Goal: Register for event/course

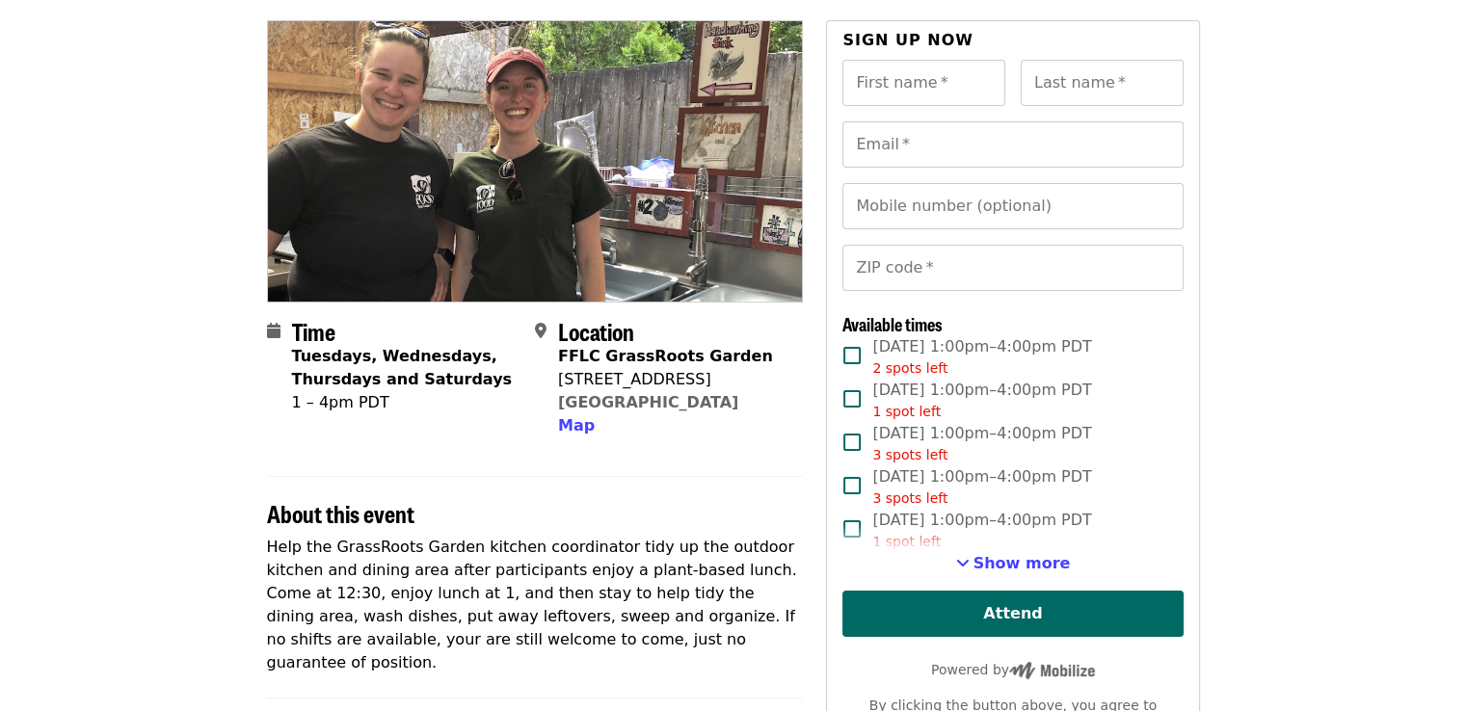
scroll to position [193, 0]
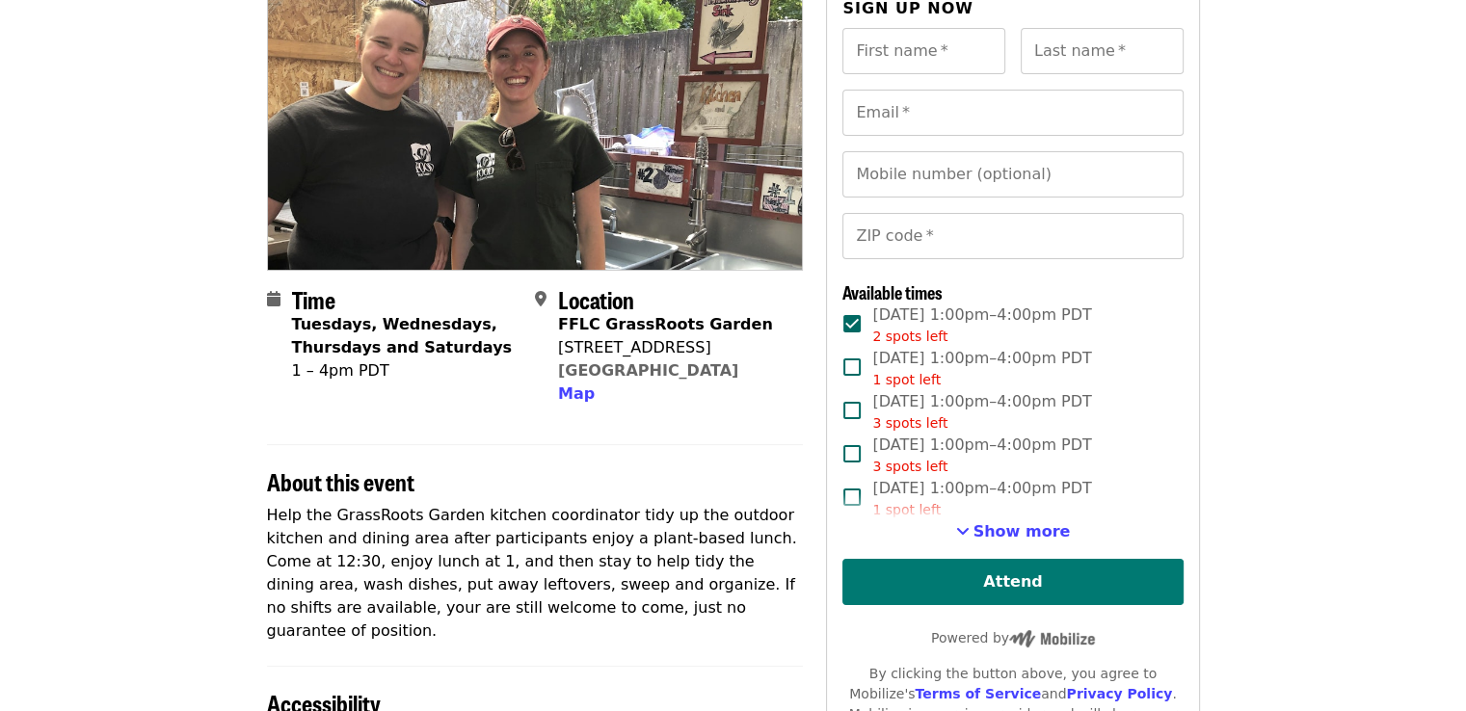
click at [989, 584] on button "Attend" at bounding box center [1012, 582] width 340 height 46
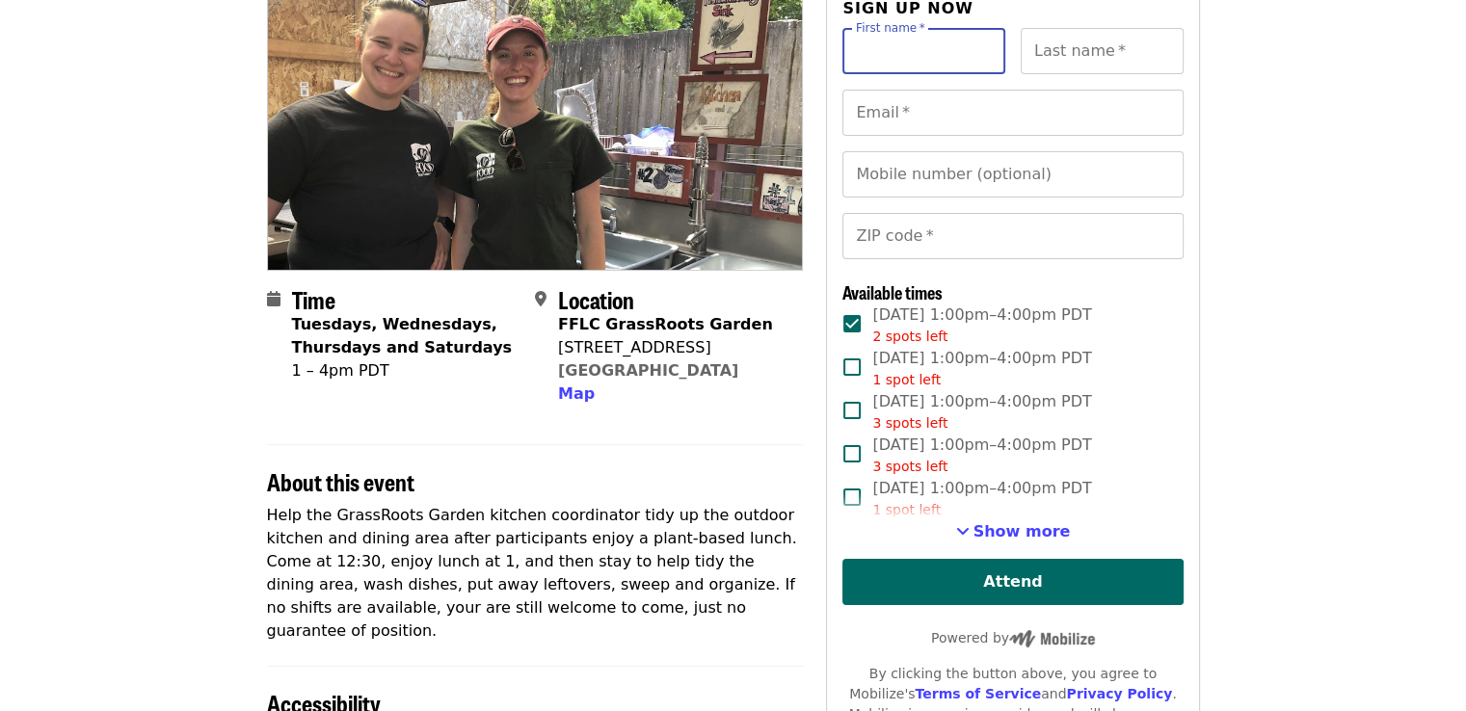
click at [853, 40] on input "First name   *" at bounding box center [923, 51] width 163 height 46
type input "****"
type input "**********"
type input "*****"
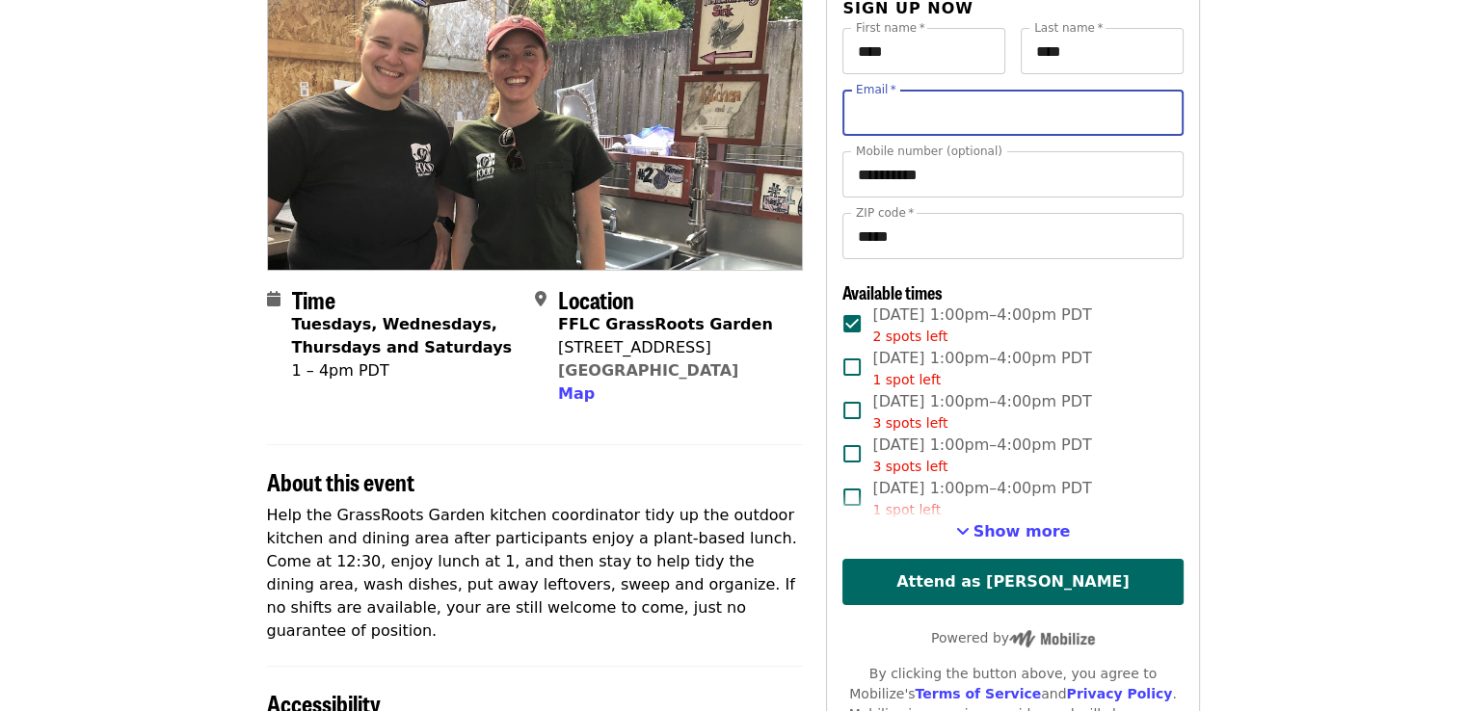
click at [941, 116] on input "Email   *" at bounding box center [1012, 113] width 340 height 46
type input "**********"
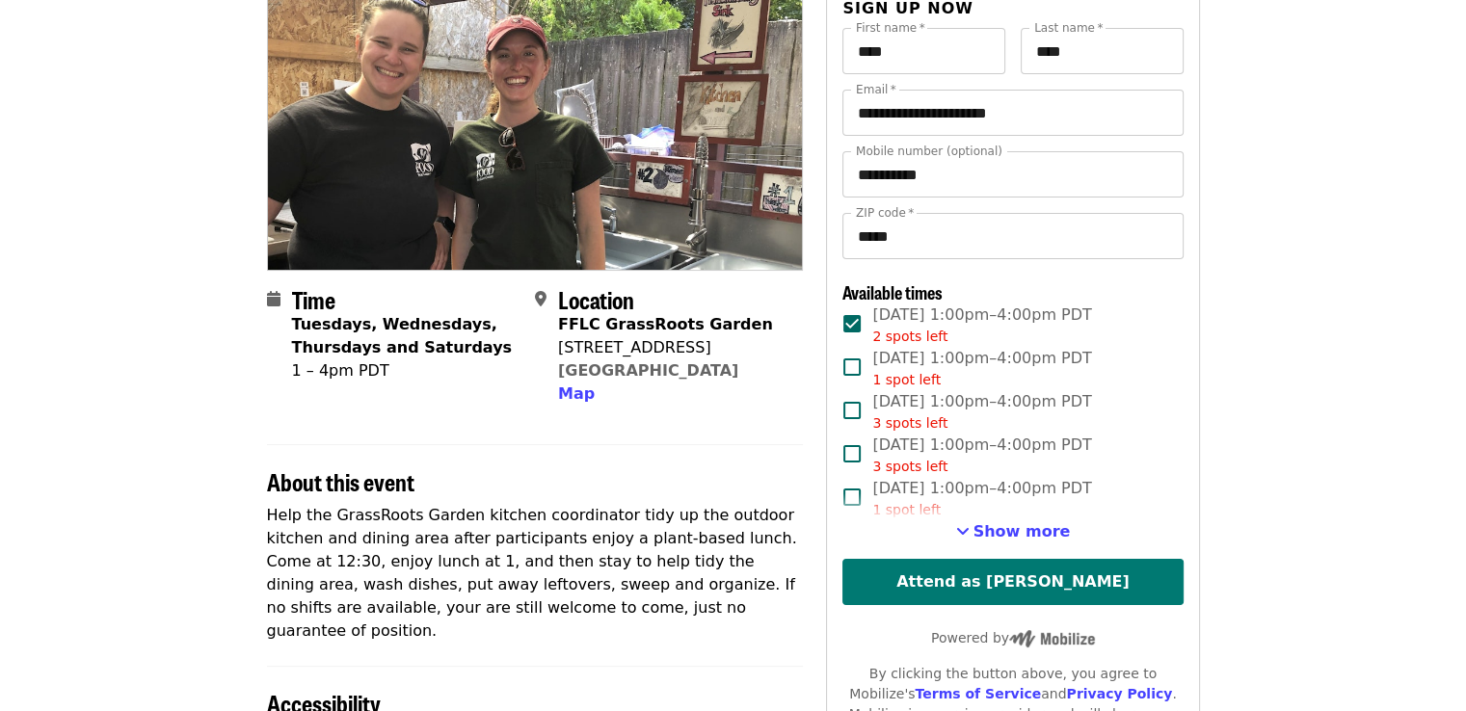
click at [1000, 591] on button "Attend as [PERSON_NAME]" at bounding box center [1012, 582] width 340 height 46
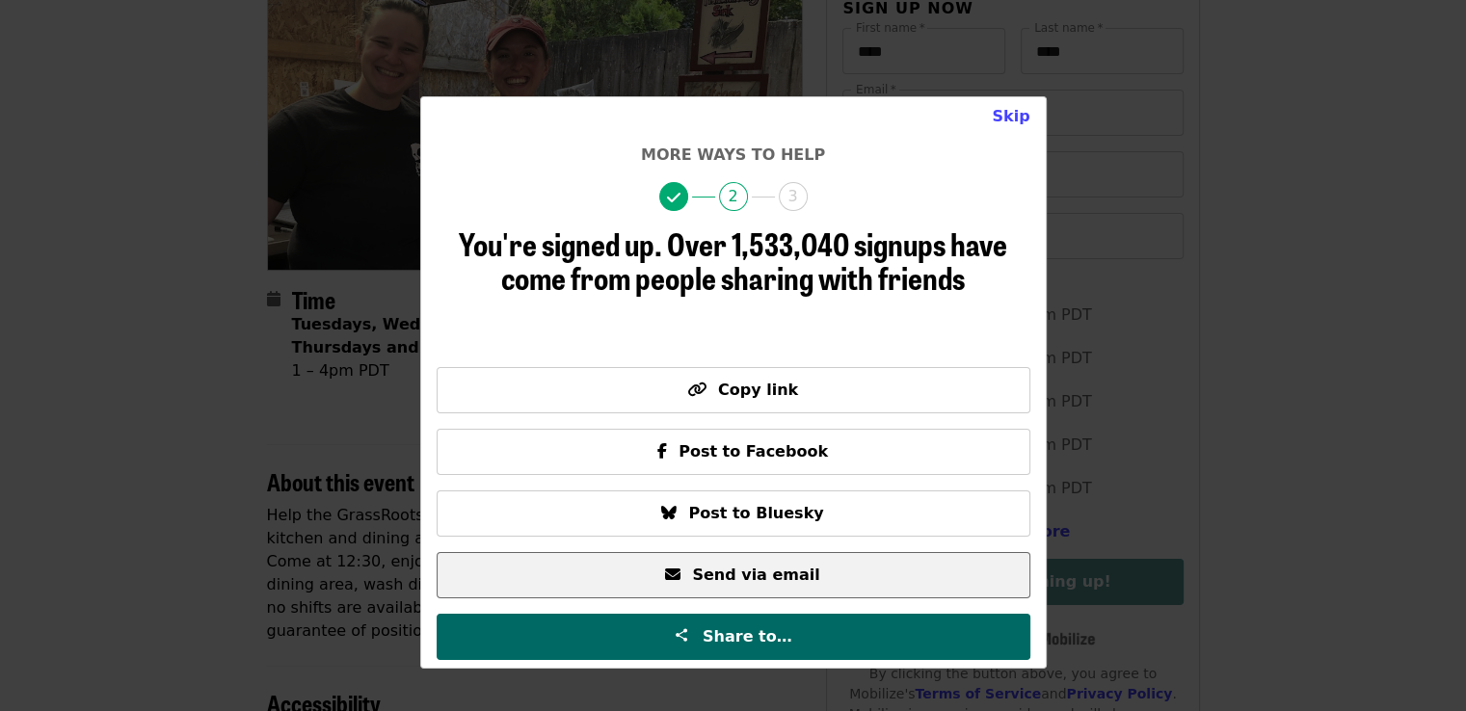
click at [719, 580] on span "Send via email" at bounding box center [755, 575] width 127 height 18
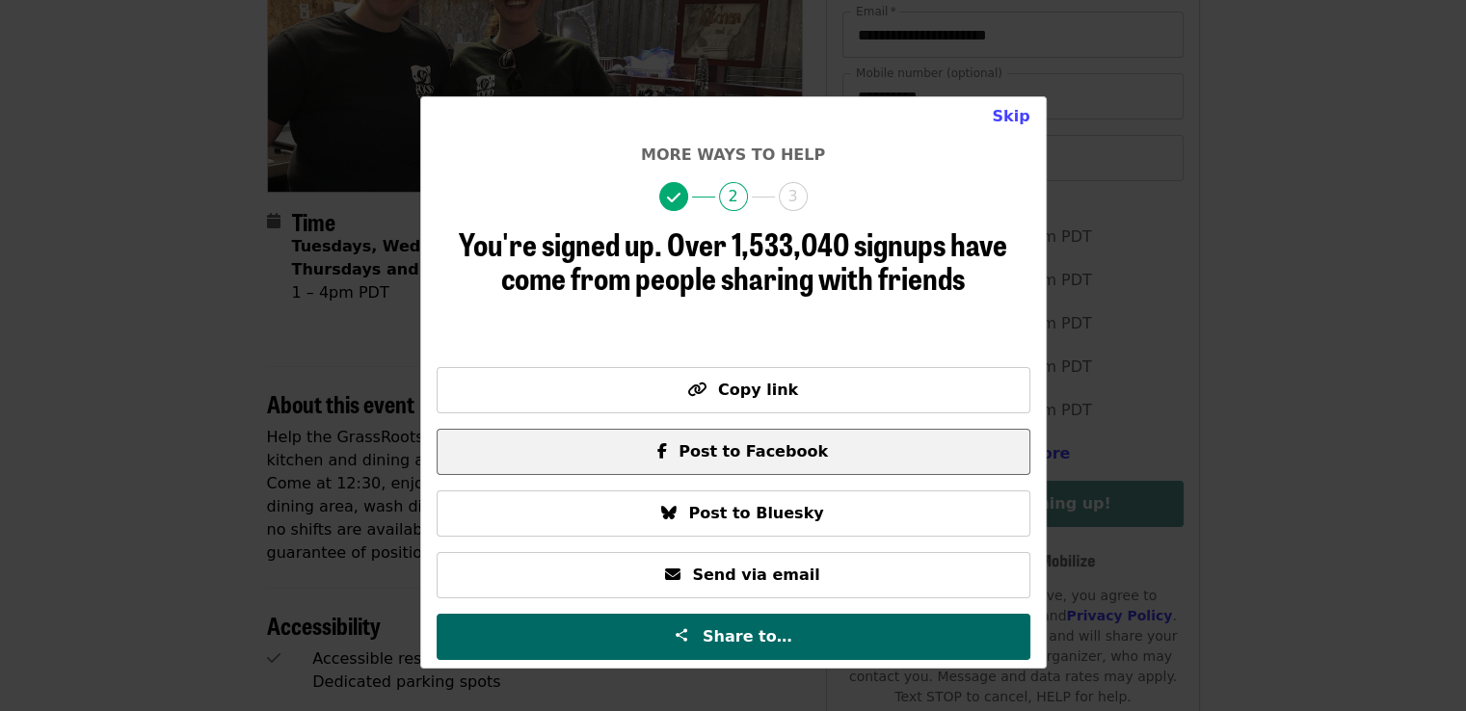
scroll to position [385, 0]
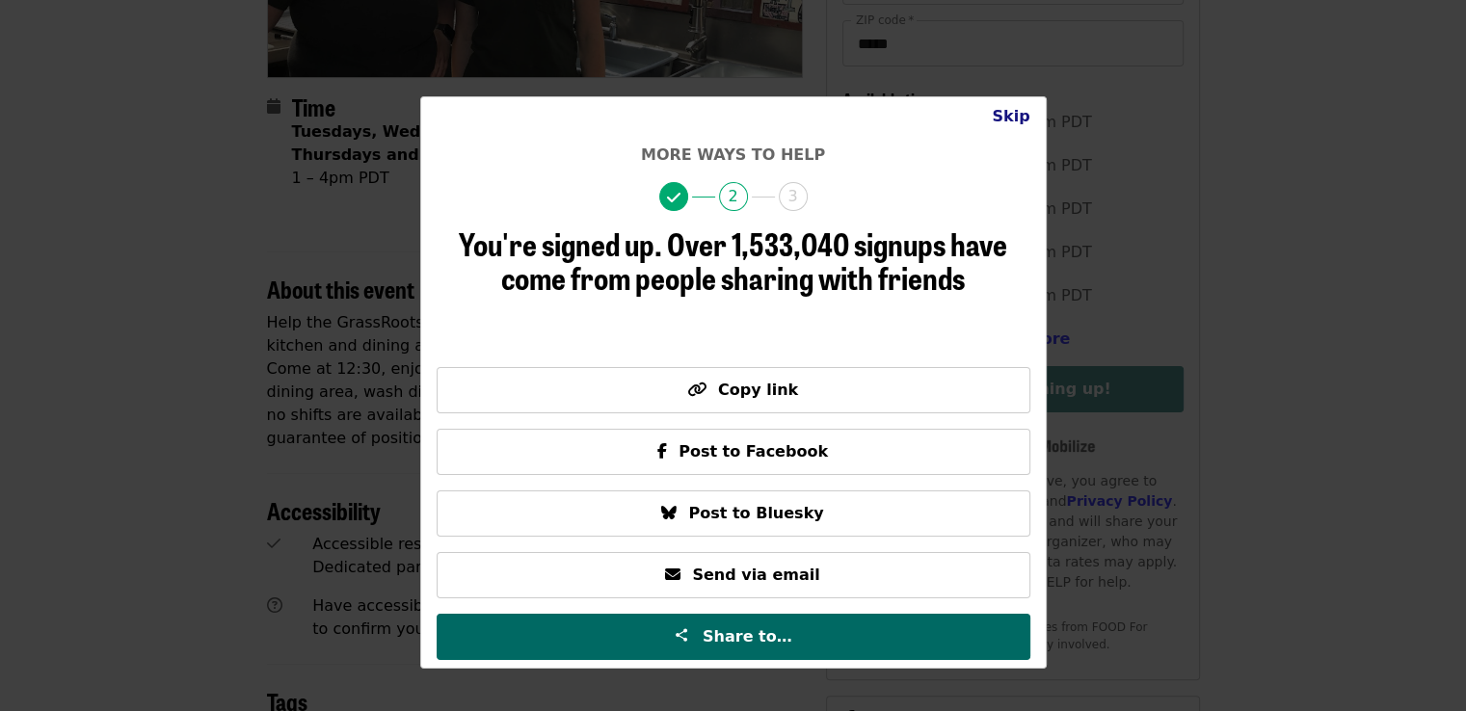
click at [1015, 117] on button "Skip" at bounding box center [1010, 116] width 68 height 39
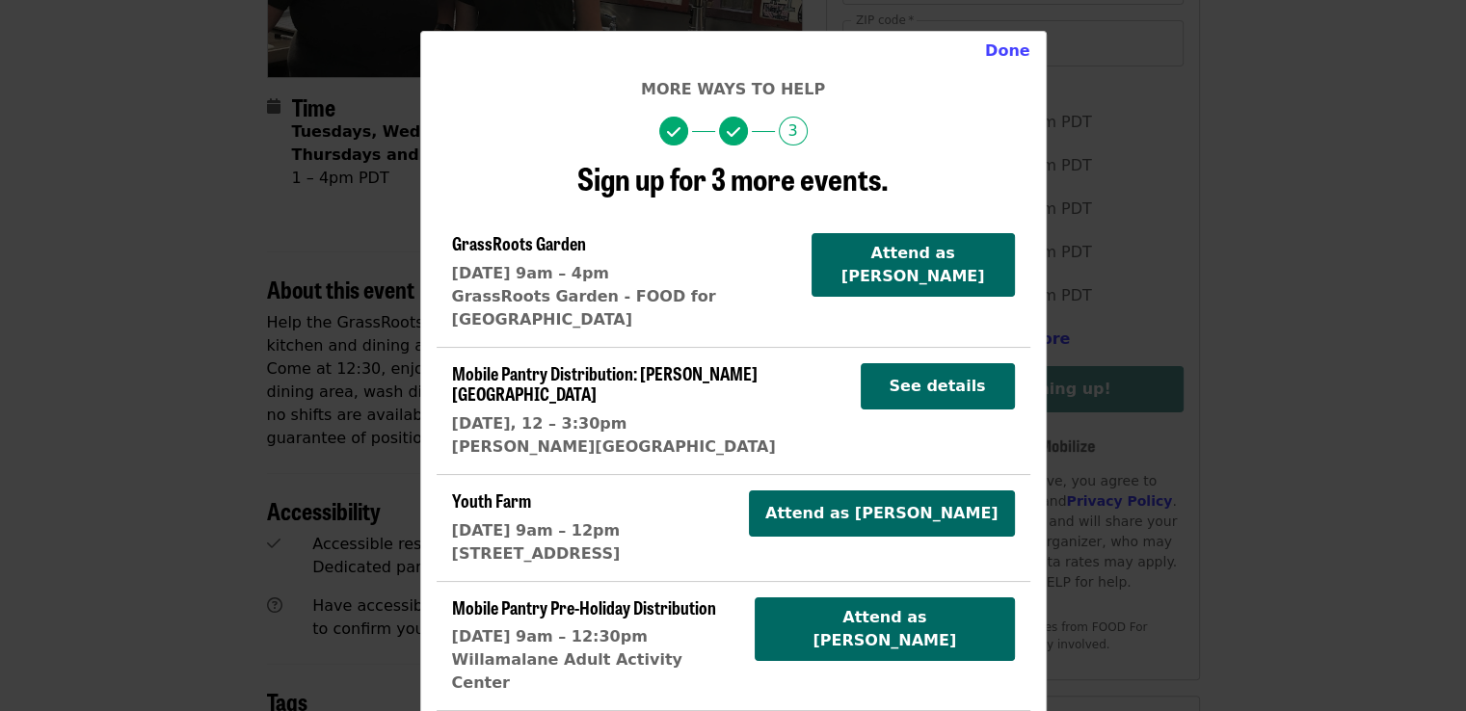
scroll to position [193, 0]
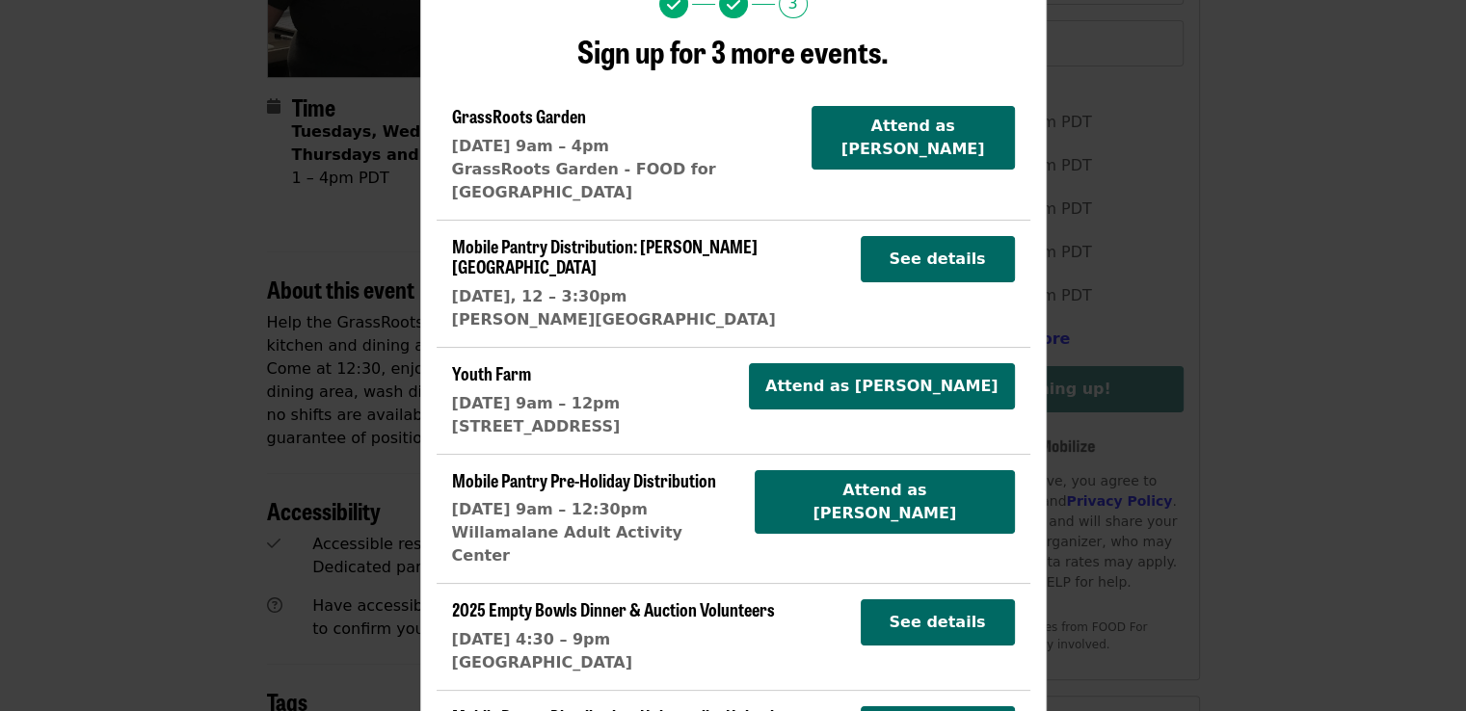
click at [490, 360] on span "Youth Farm" at bounding box center [491, 372] width 79 height 25
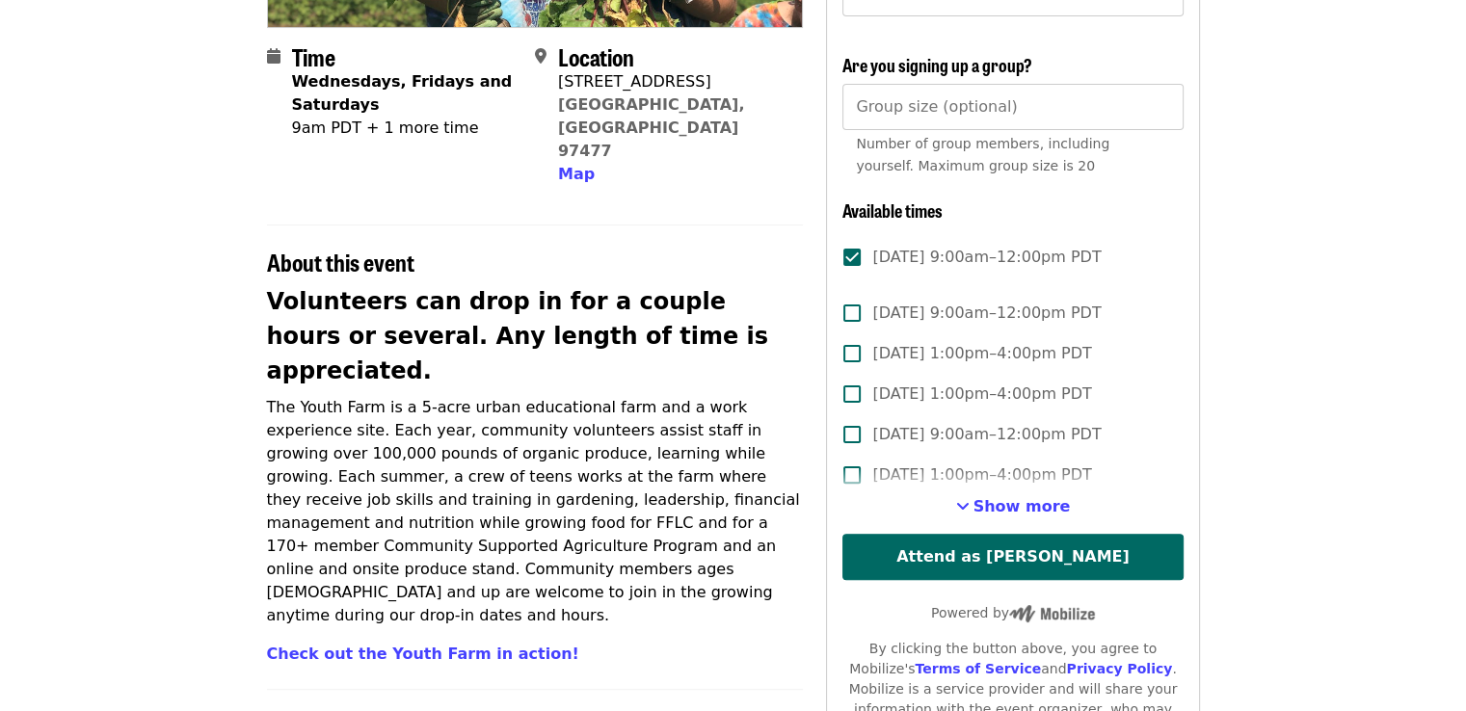
scroll to position [578, 0]
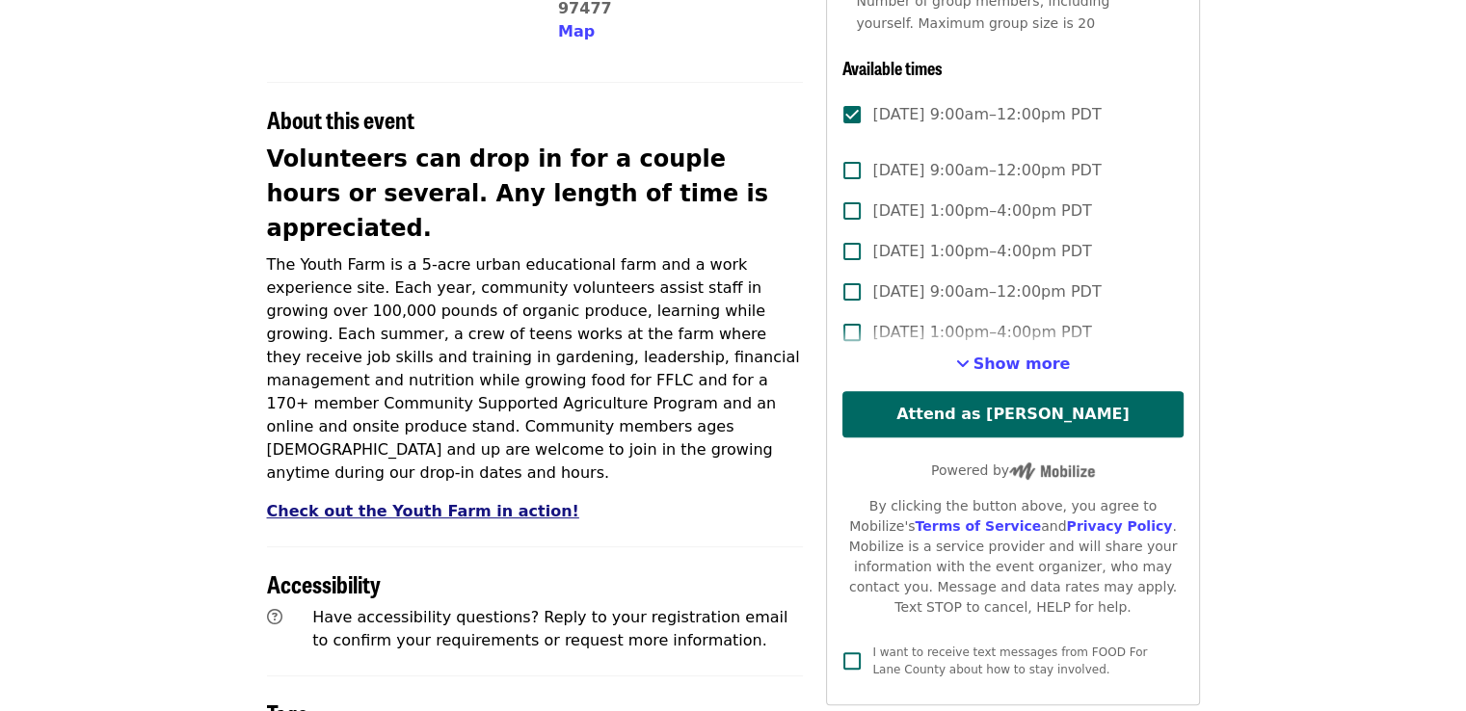
click at [385, 502] on link "Check out the Youth Farm in action!" at bounding box center [423, 511] width 312 height 18
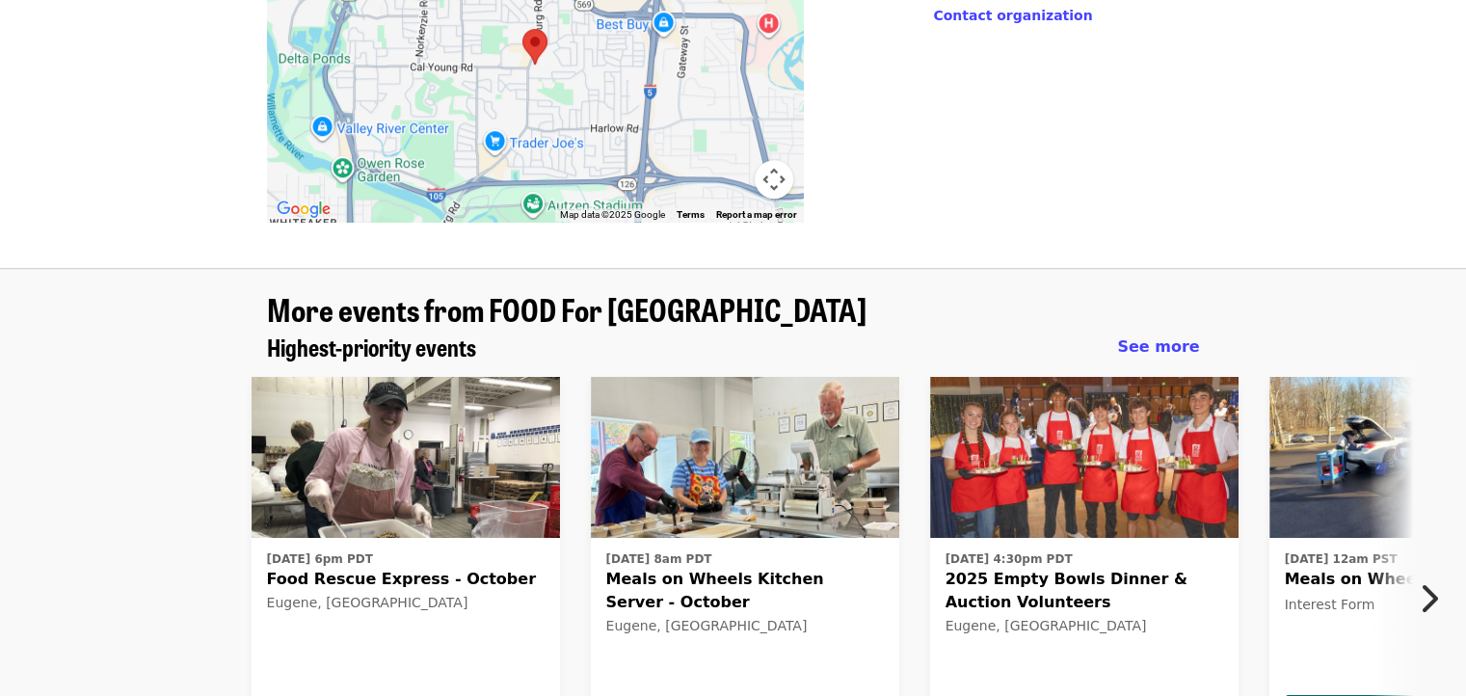
scroll to position [1349, 0]
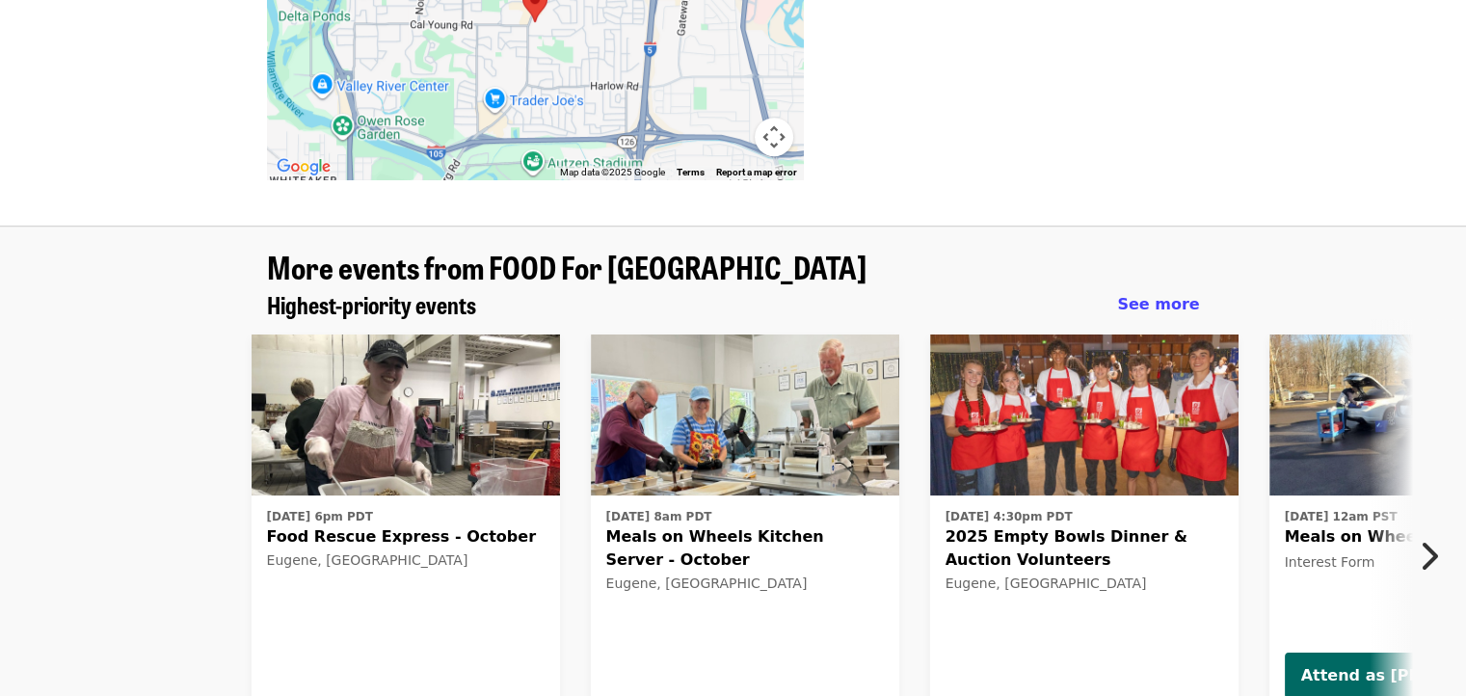
click at [1428, 538] on icon "chevron-right icon" at bounding box center [1427, 556] width 19 height 37
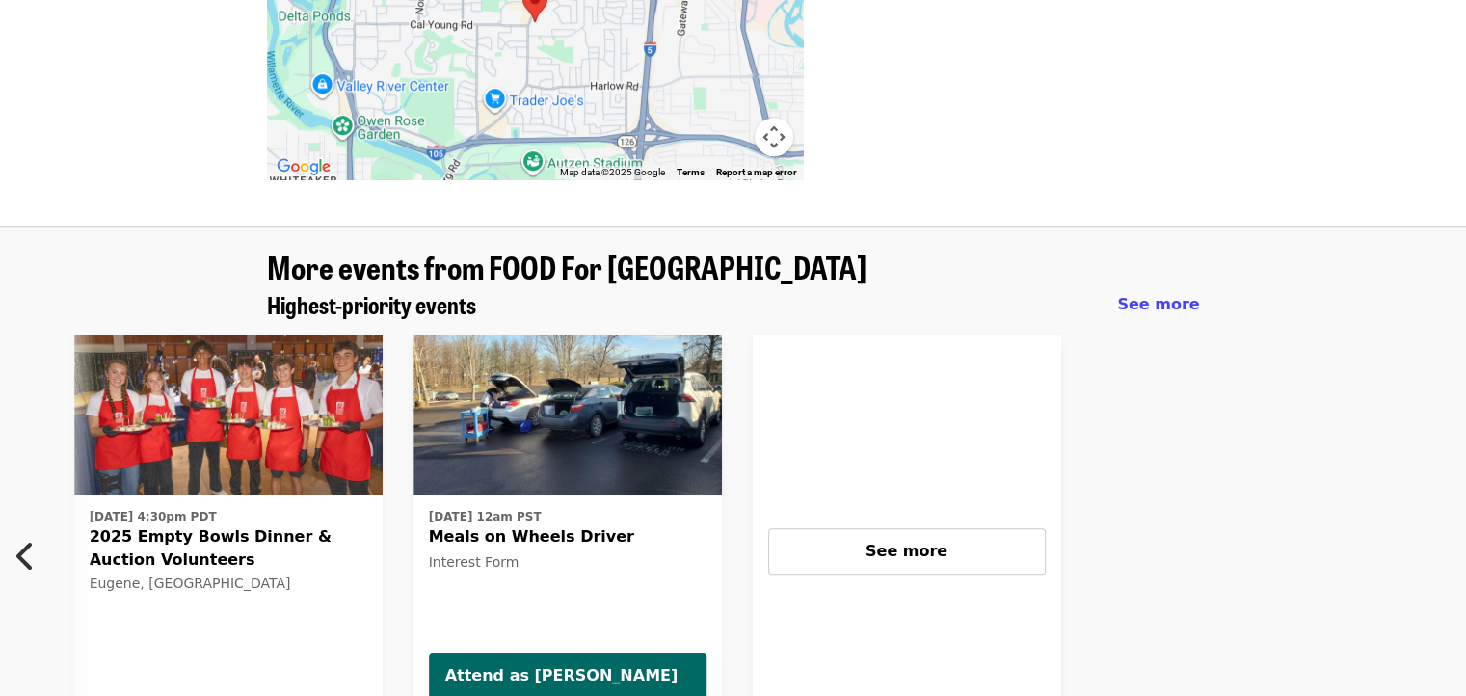
scroll to position [0, 864]
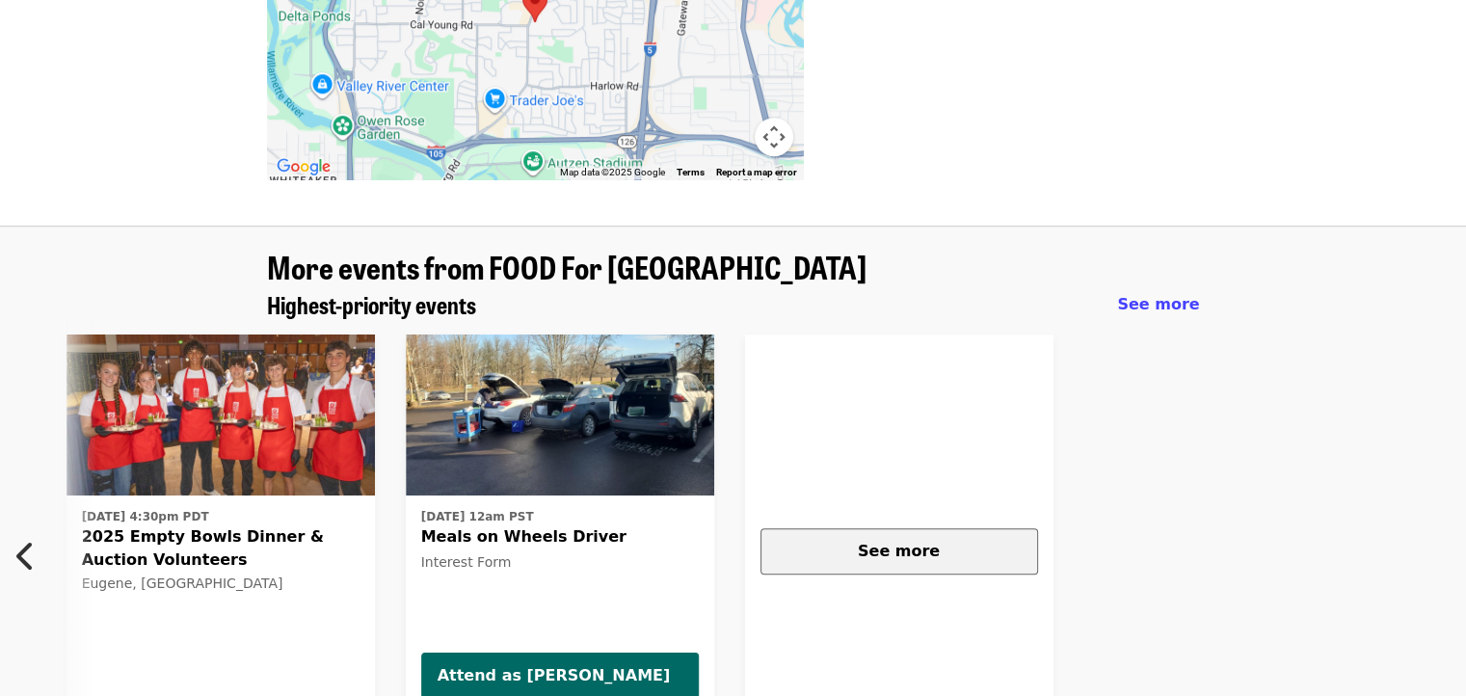
click at [905, 542] on span "See more" at bounding box center [899, 551] width 82 height 18
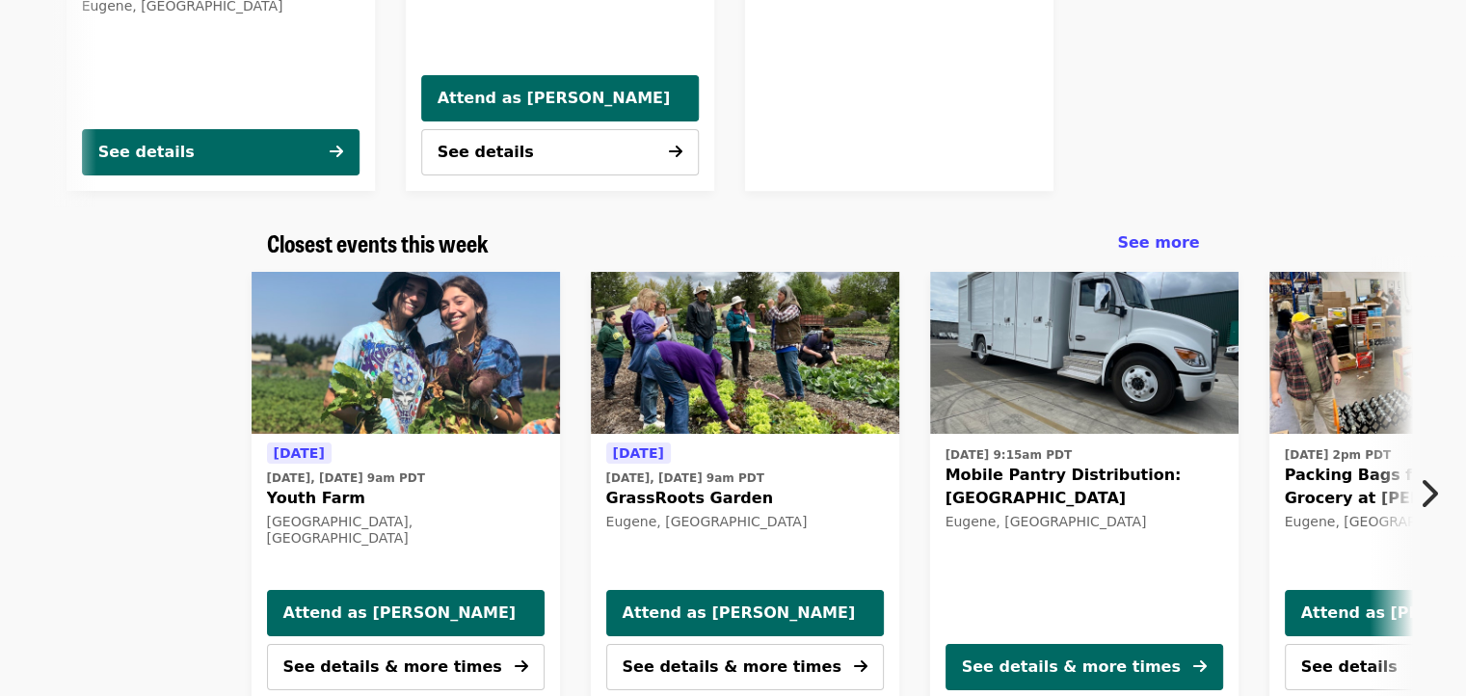
scroll to position [1927, 0]
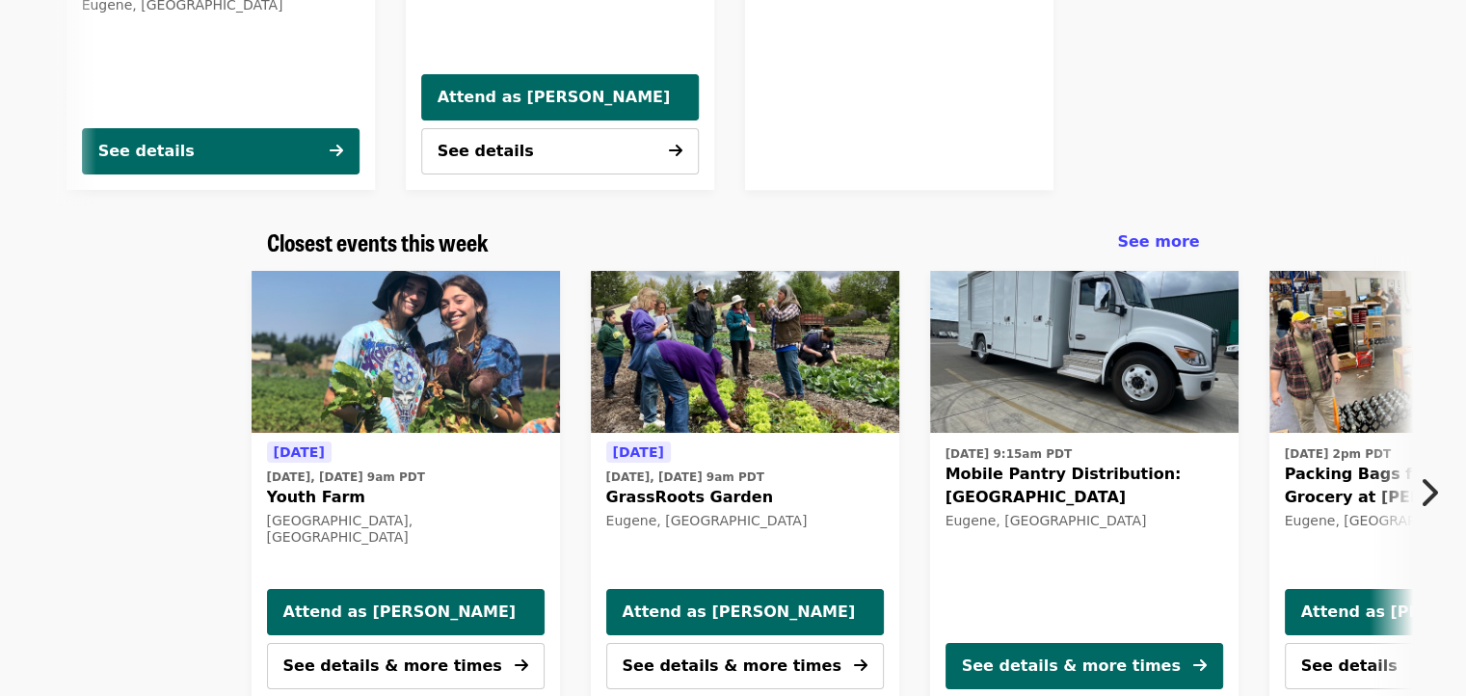
click at [1430, 474] on icon "chevron-right icon" at bounding box center [1427, 492] width 19 height 37
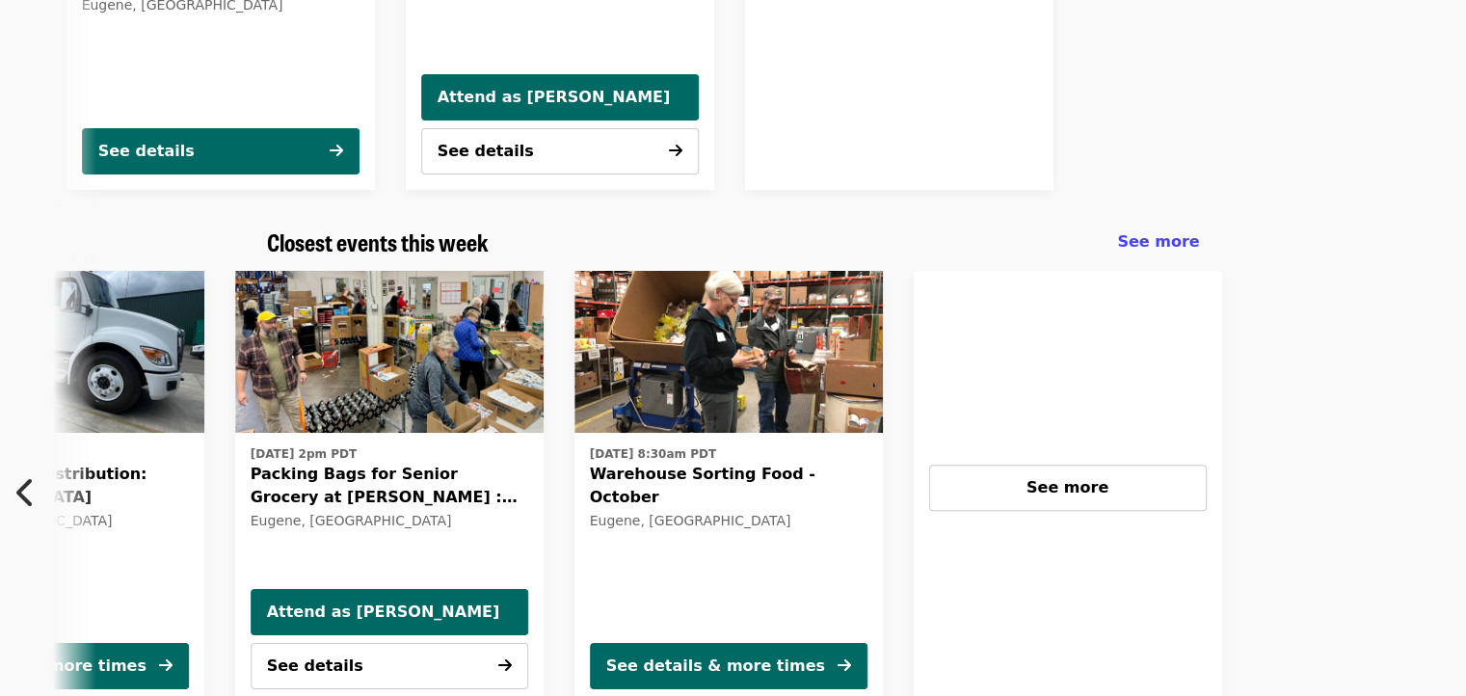
scroll to position [0, 1037]
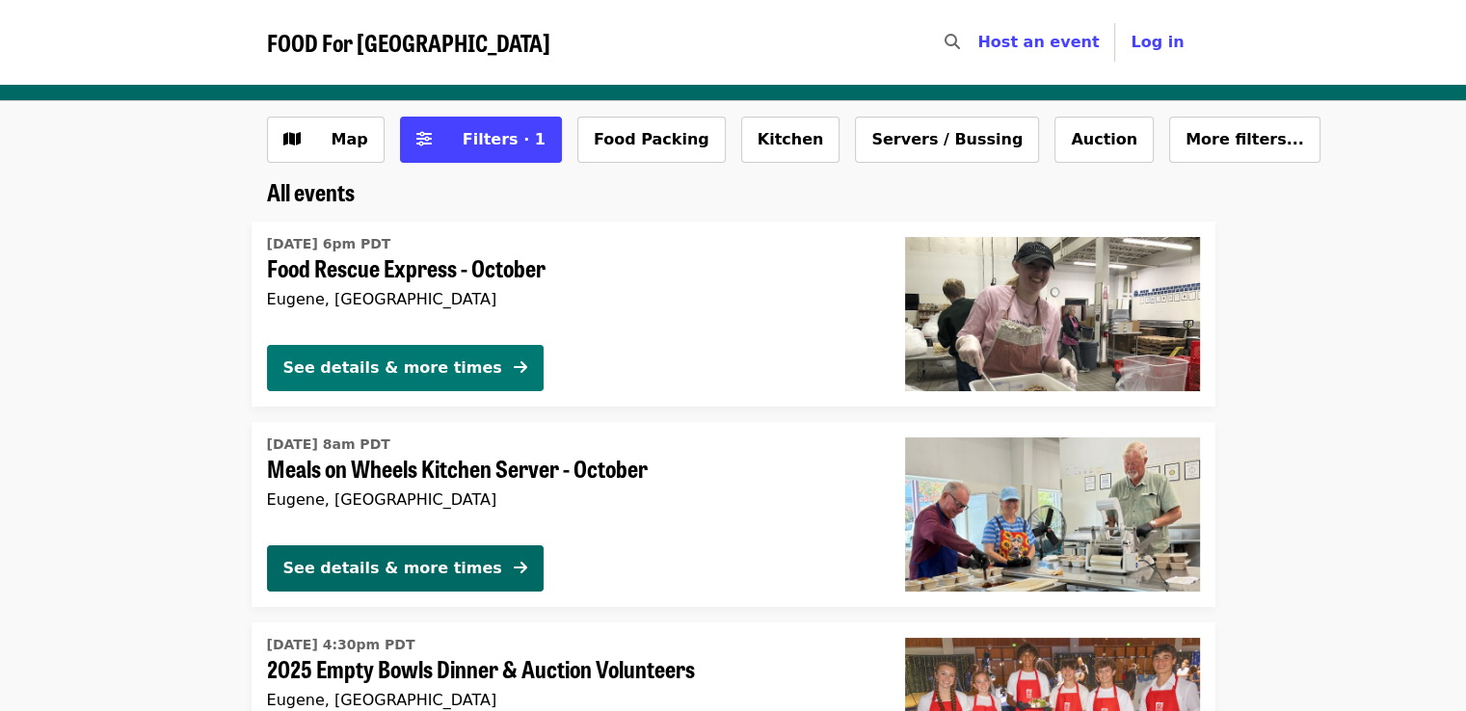
click at [363, 371] on div "See details & more times" at bounding box center [392, 368] width 219 height 23
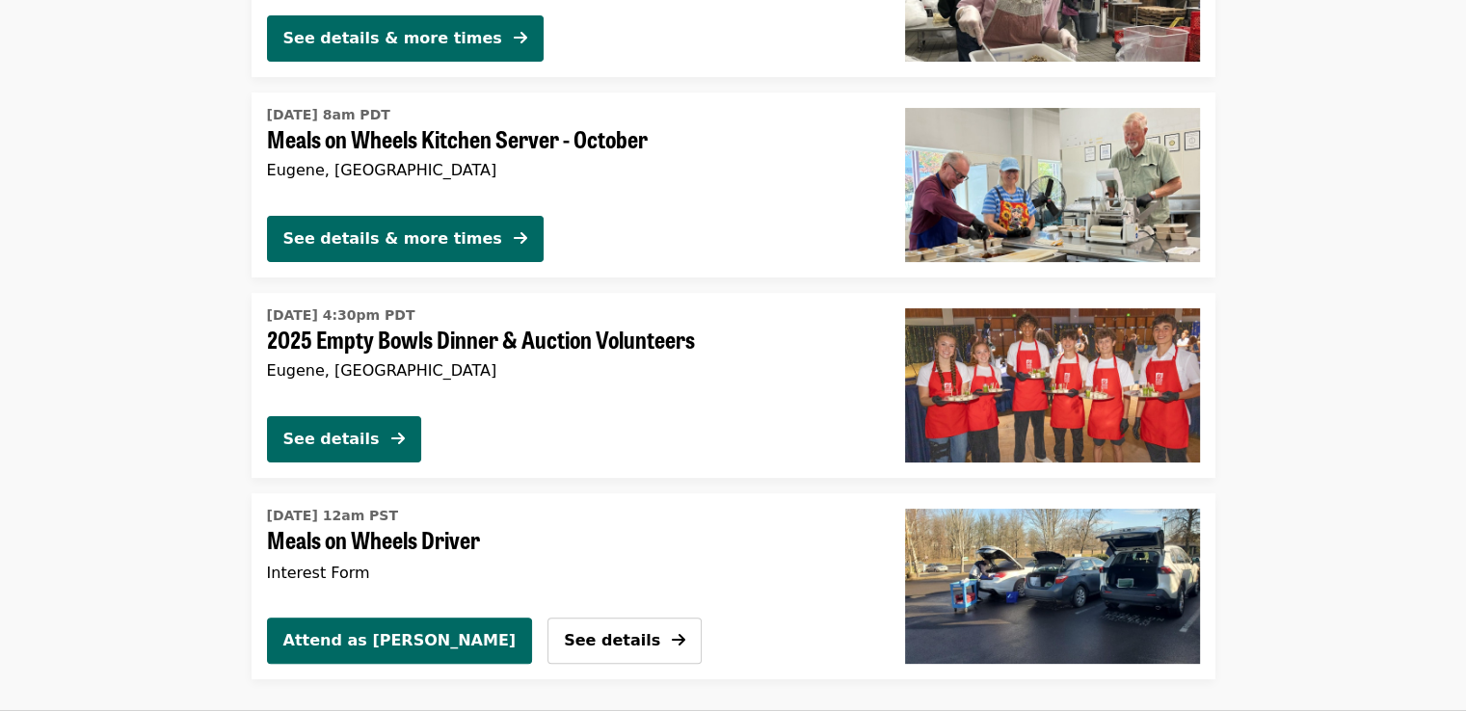
scroll to position [385, 0]
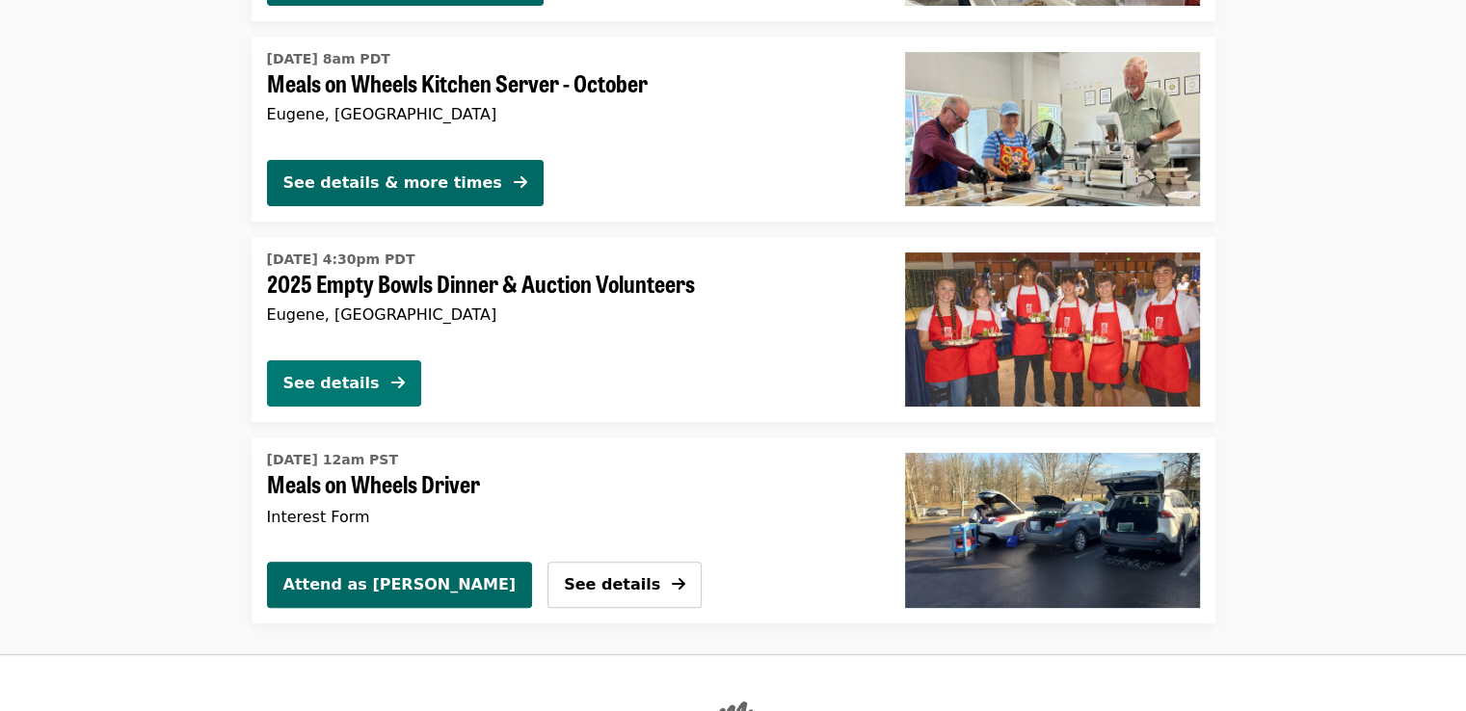
click at [320, 386] on div "See details" at bounding box center [331, 383] width 96 height 23
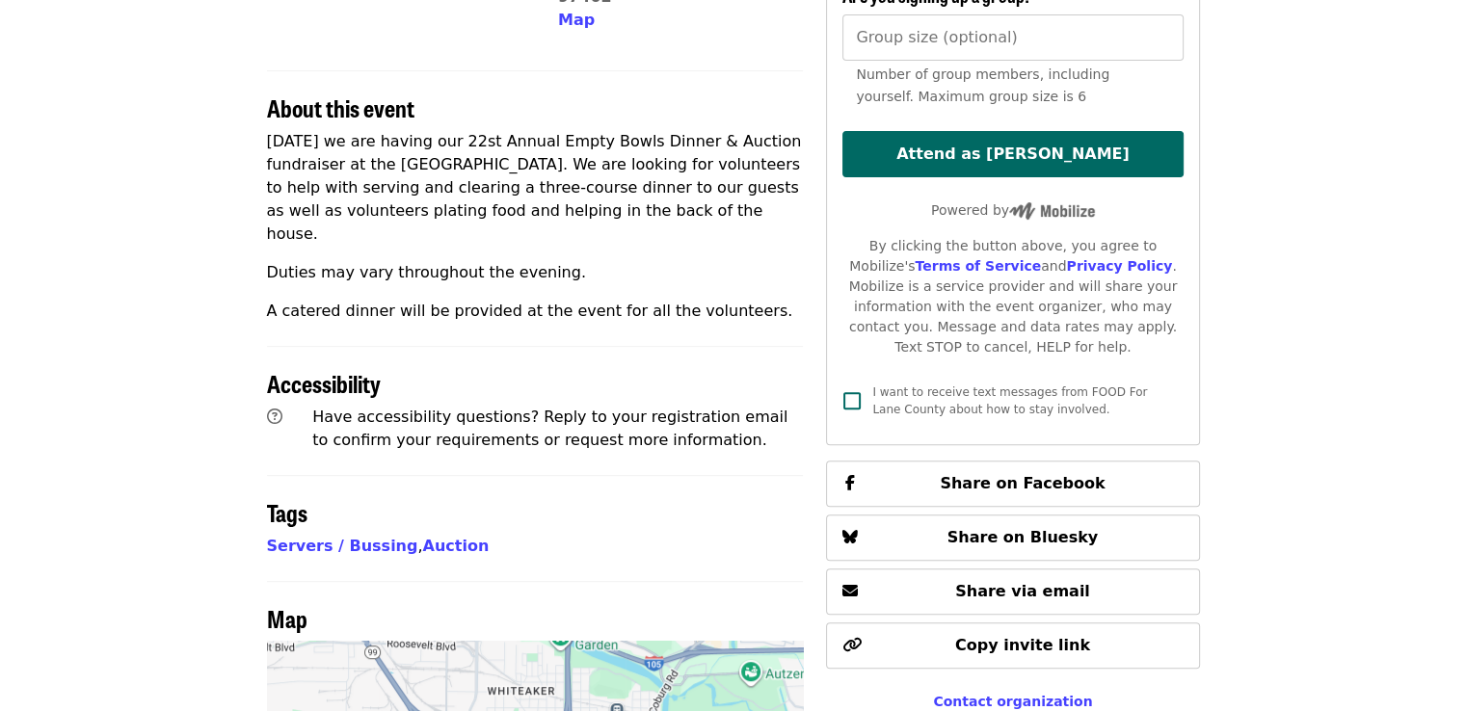
scroll to position [674, 0]
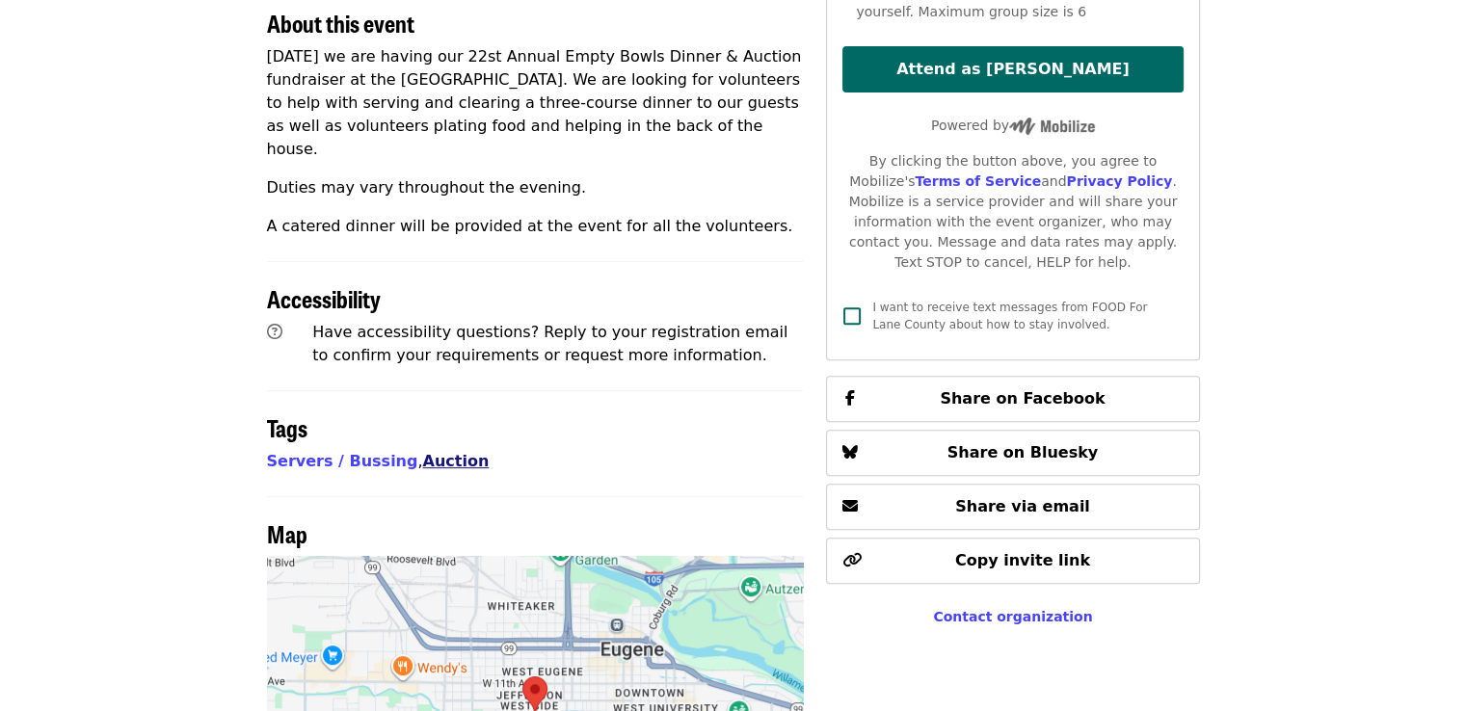
click at [423, 452] on link "Auction" at bounding box center [456, 461] width 66 height 18
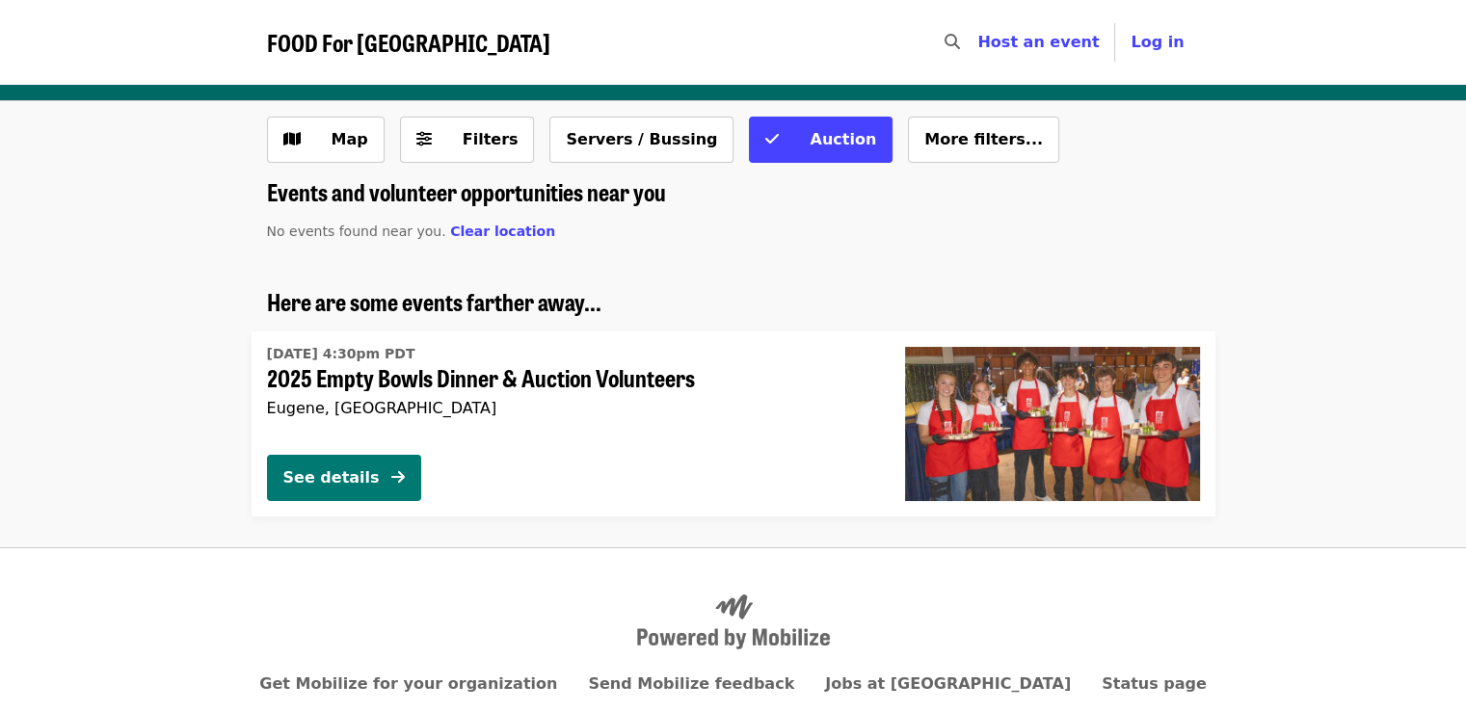
click at [363, 483] on div "See details" at bounding box center [331, 477] width 96 height 23
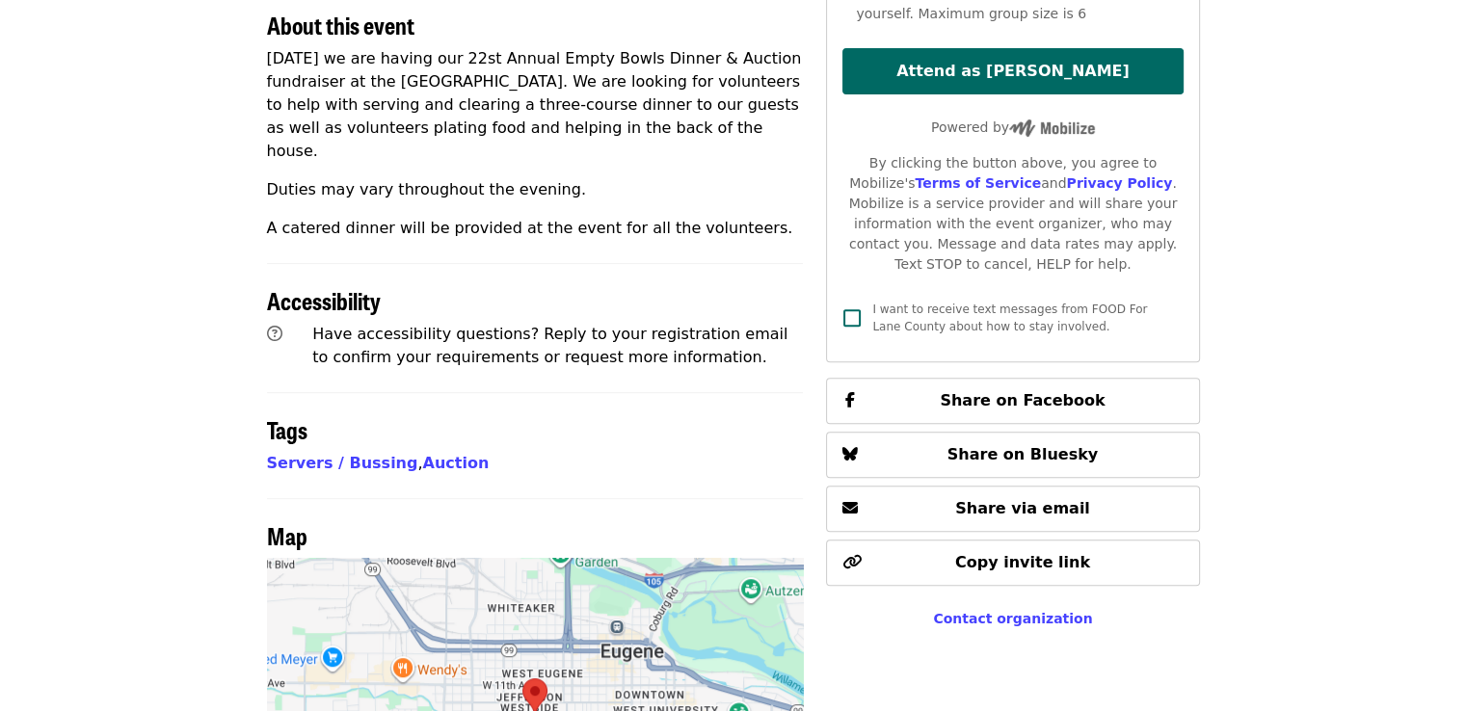
scroll to position [674, 0]
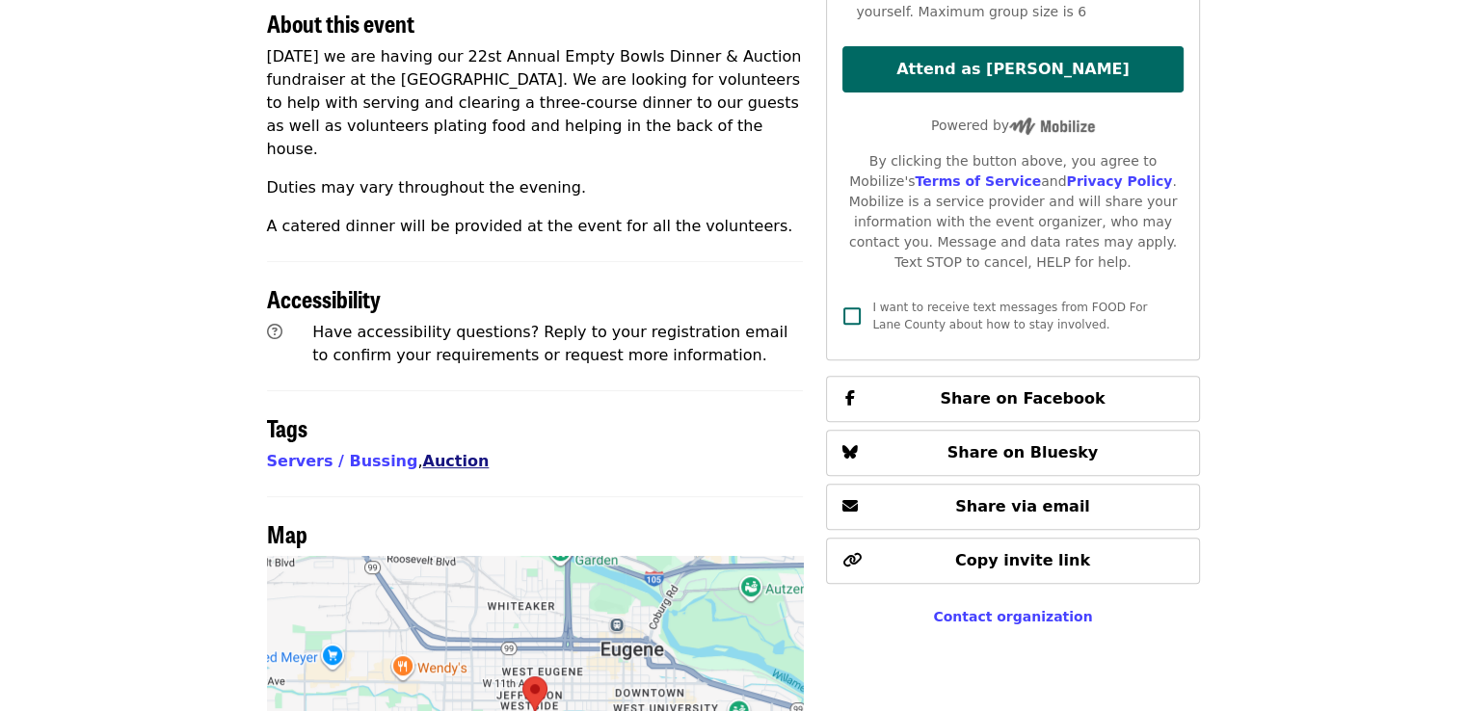
click at [428, 452] on link "Auction" at bounding box center [456, 461] width 66 height 18
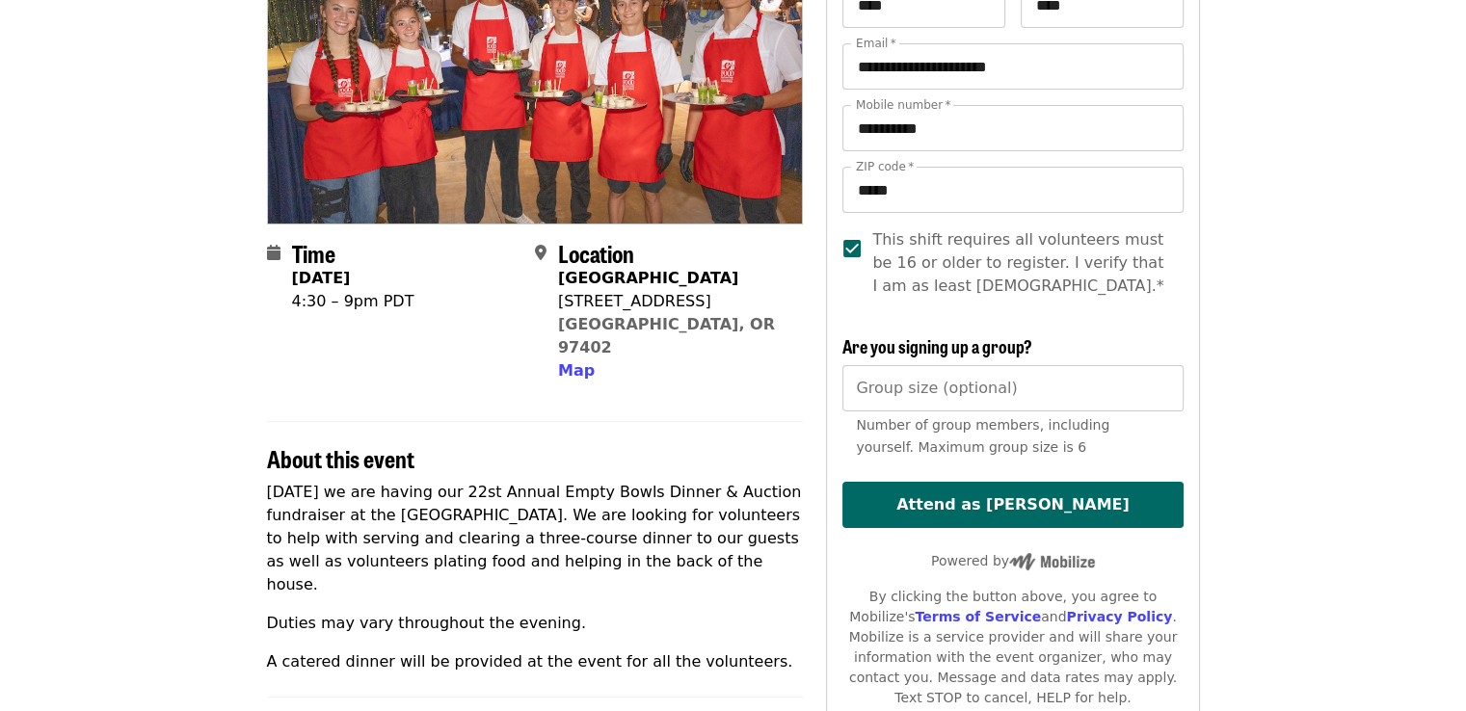
scroll to position [193, 0]
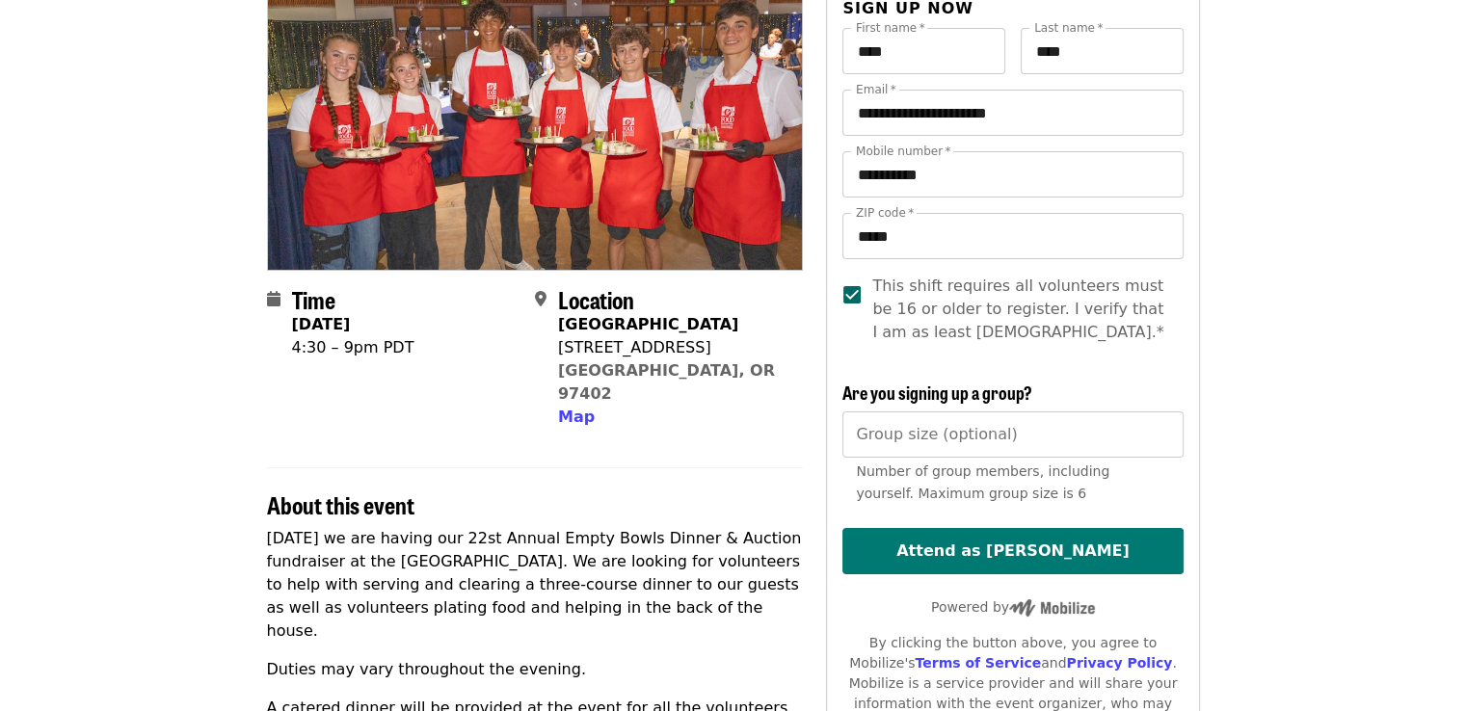
click at [999, 554] on button "Attend as [PERSON_NAME]" at bounding box center [1012, 551] width 340 height 46
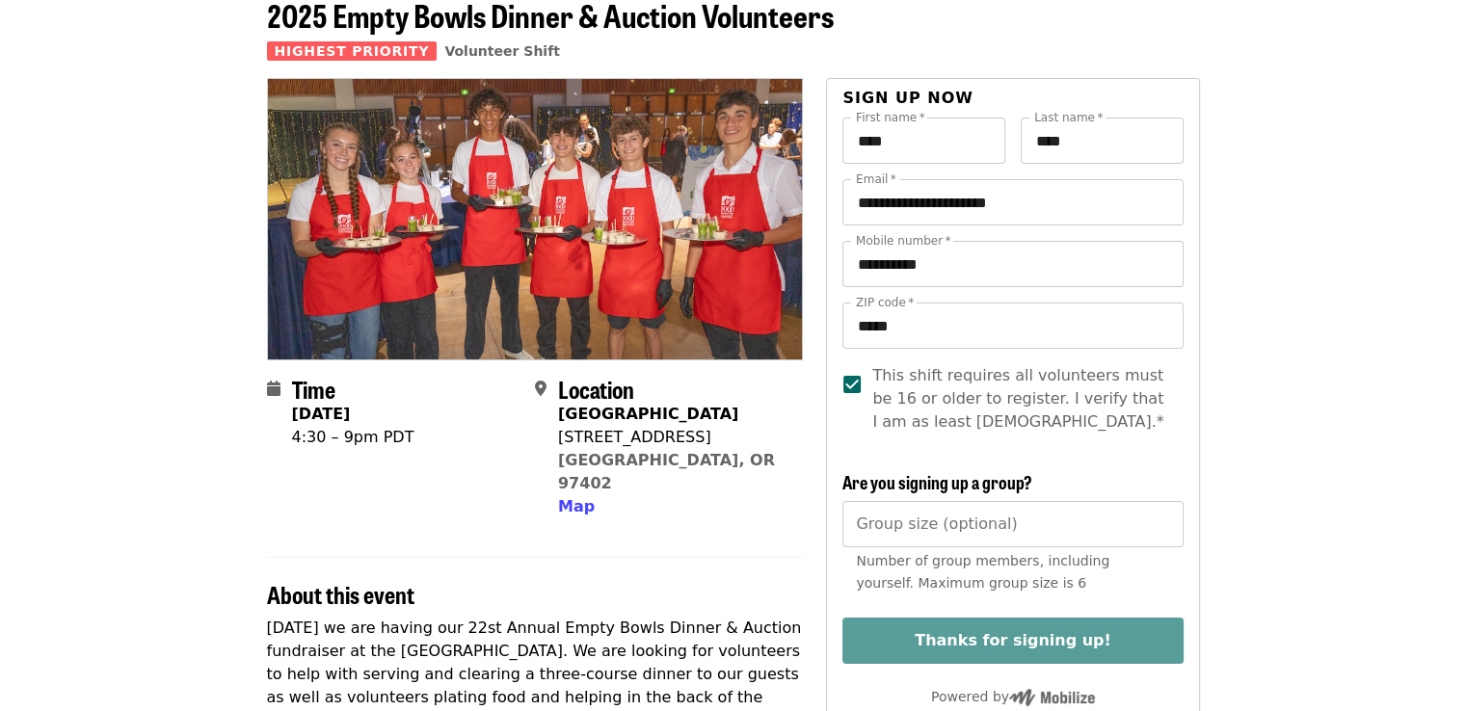
scroll to position [0, 0]
